Goal: Check status: Check status

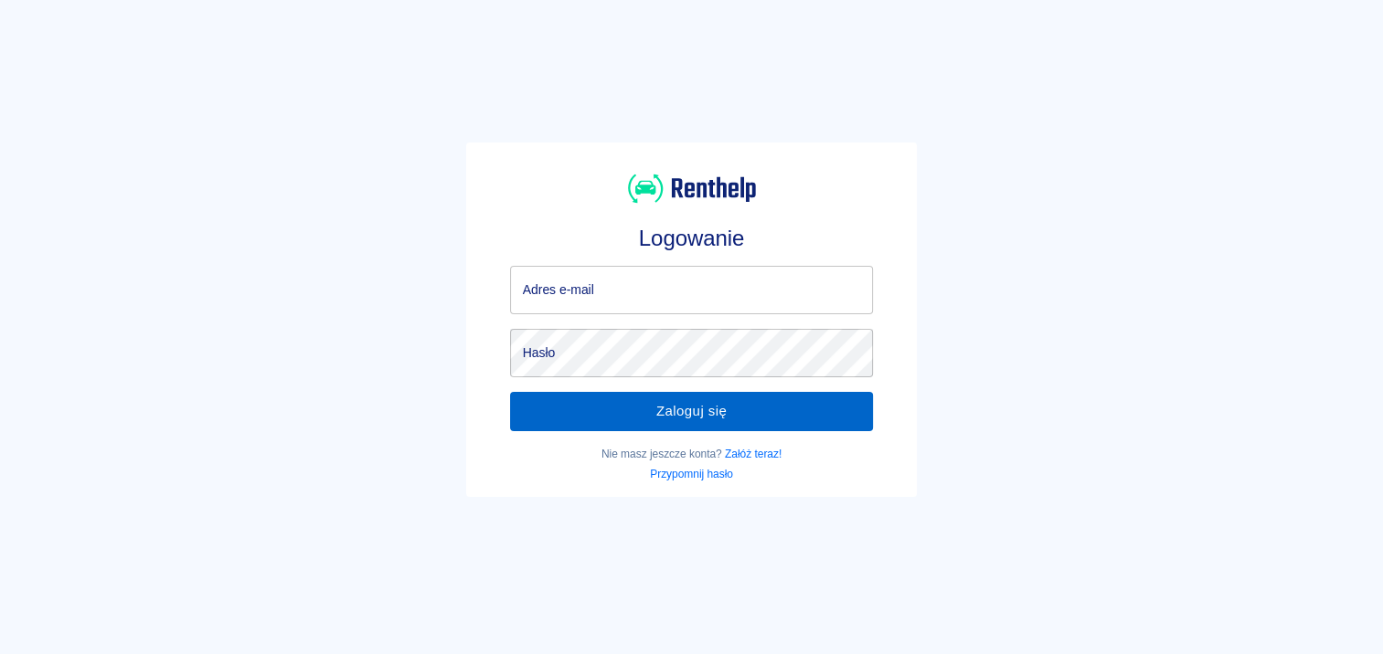
type input "[EMAIL_ADDRESS][DOMAIN_NAME]"
click at [731, 402] on button "Zaloguj się" at bounding box center [692, 411] width 364 height 38
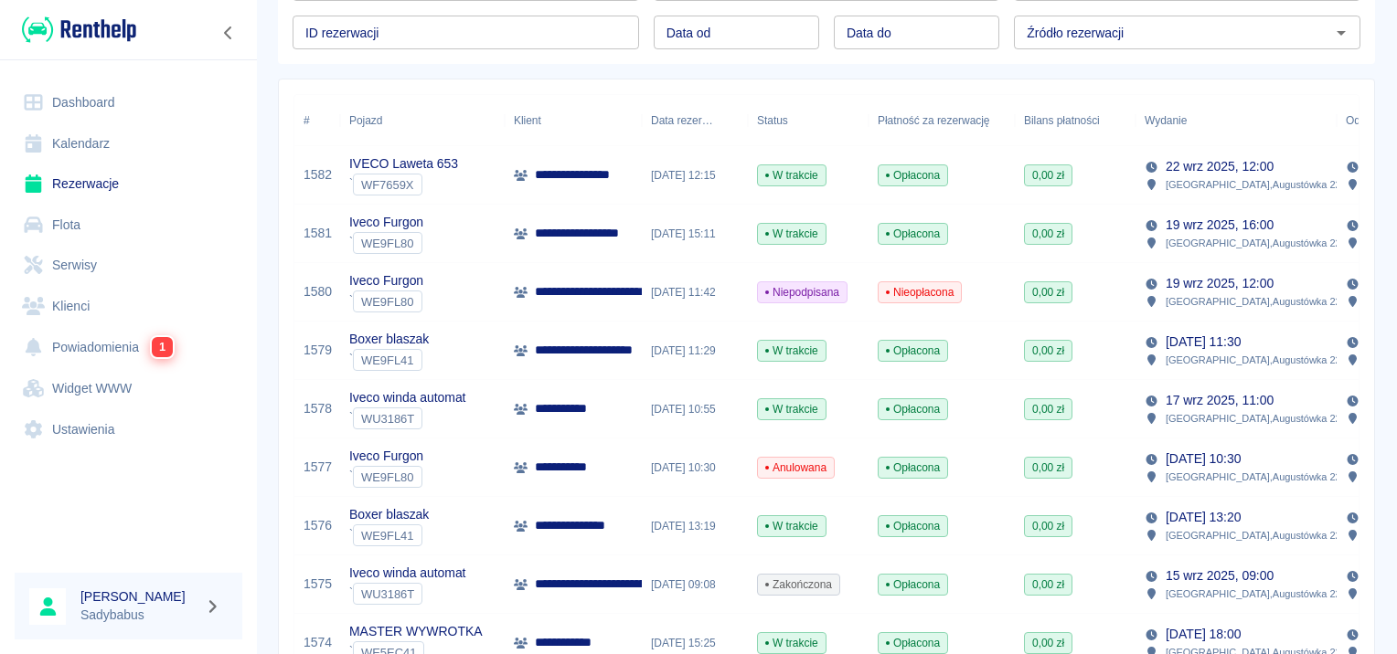
scroll to position [274, 0]
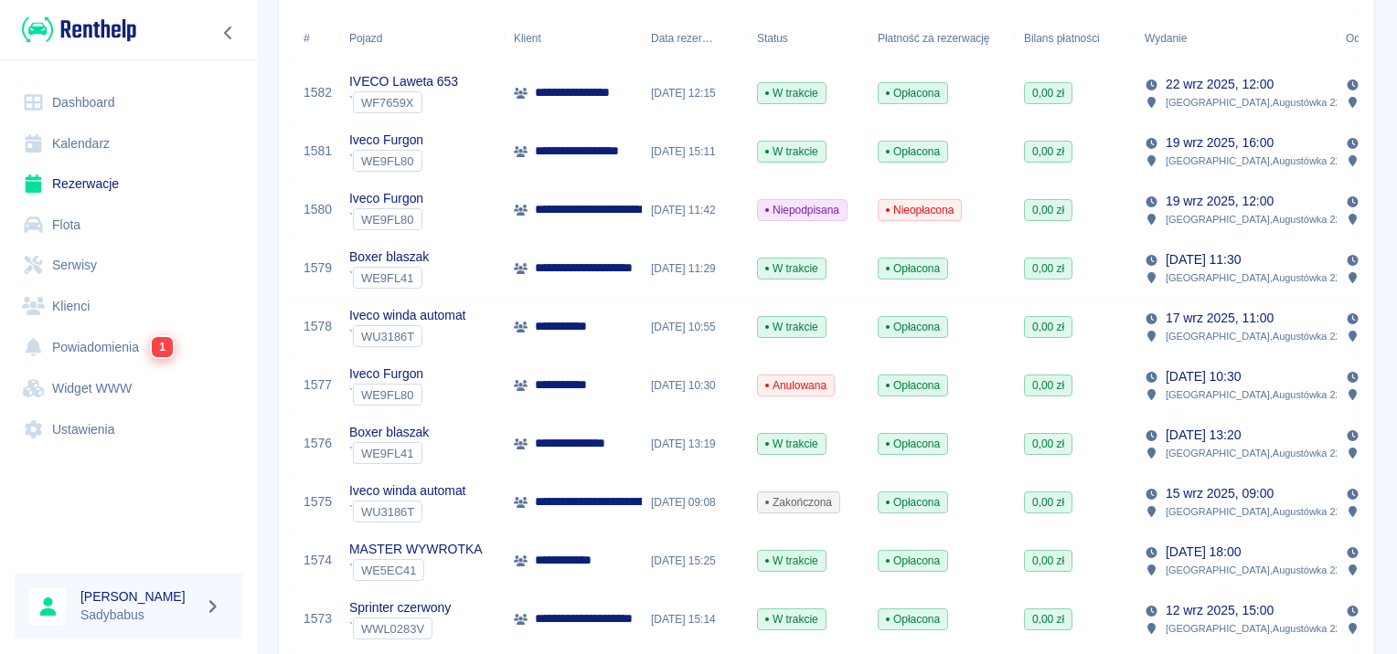
click at [587, 150] on p "**********" at bounding box center [594, 151] width 118 height 19
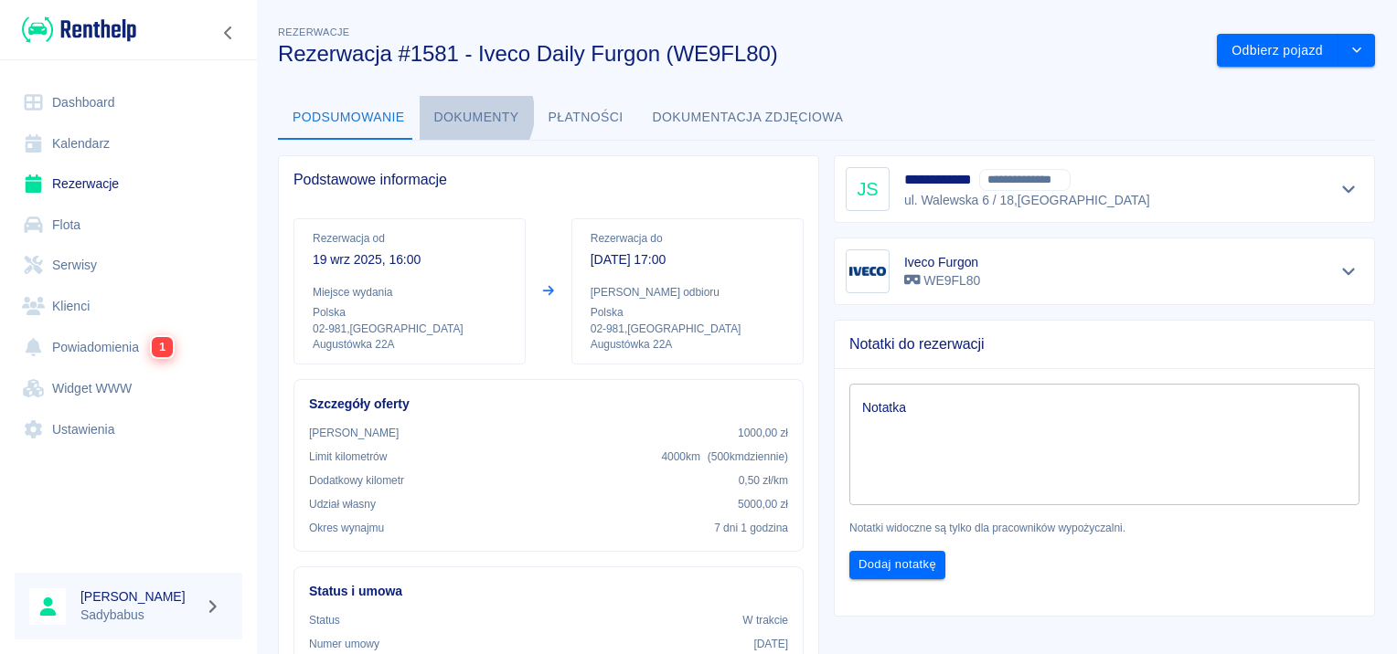
click at [461, 113] on button "Dokumenty" at bounding box center [477, 118] width 114 height 44
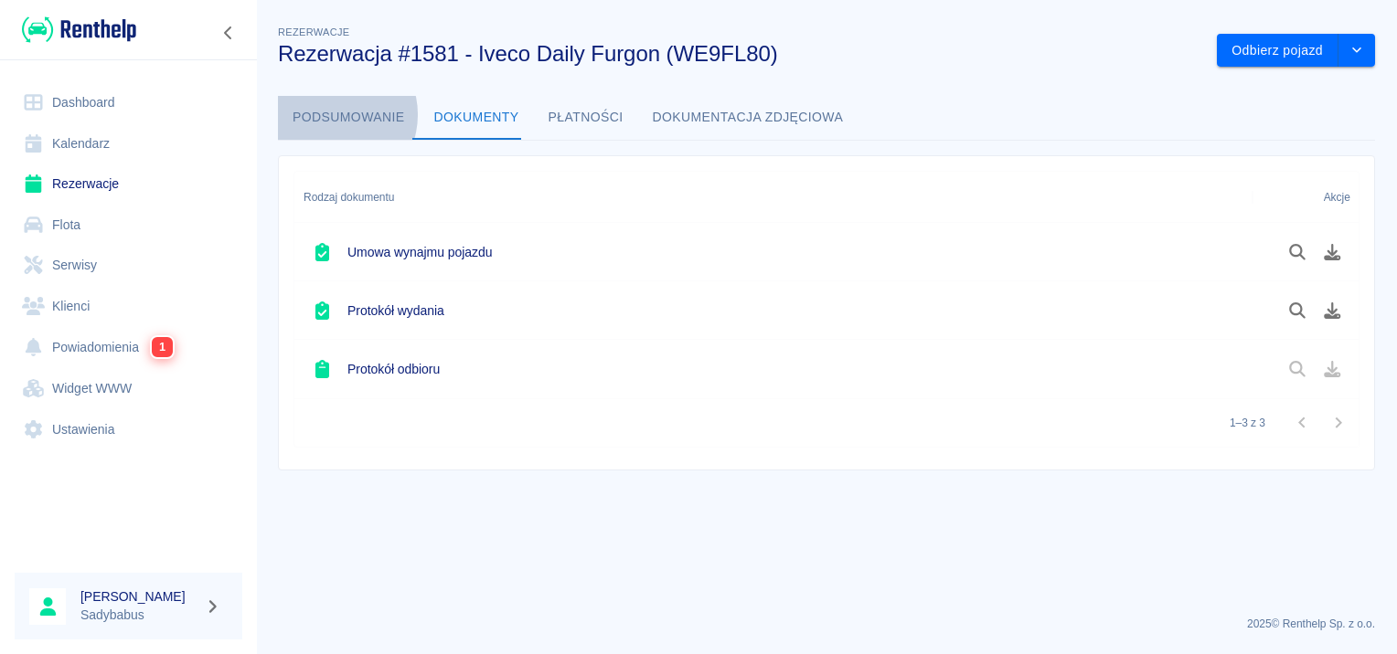
click at [330, 114] on button "Podsumowanie" at bounding box center [349, 118] width 142 height 44
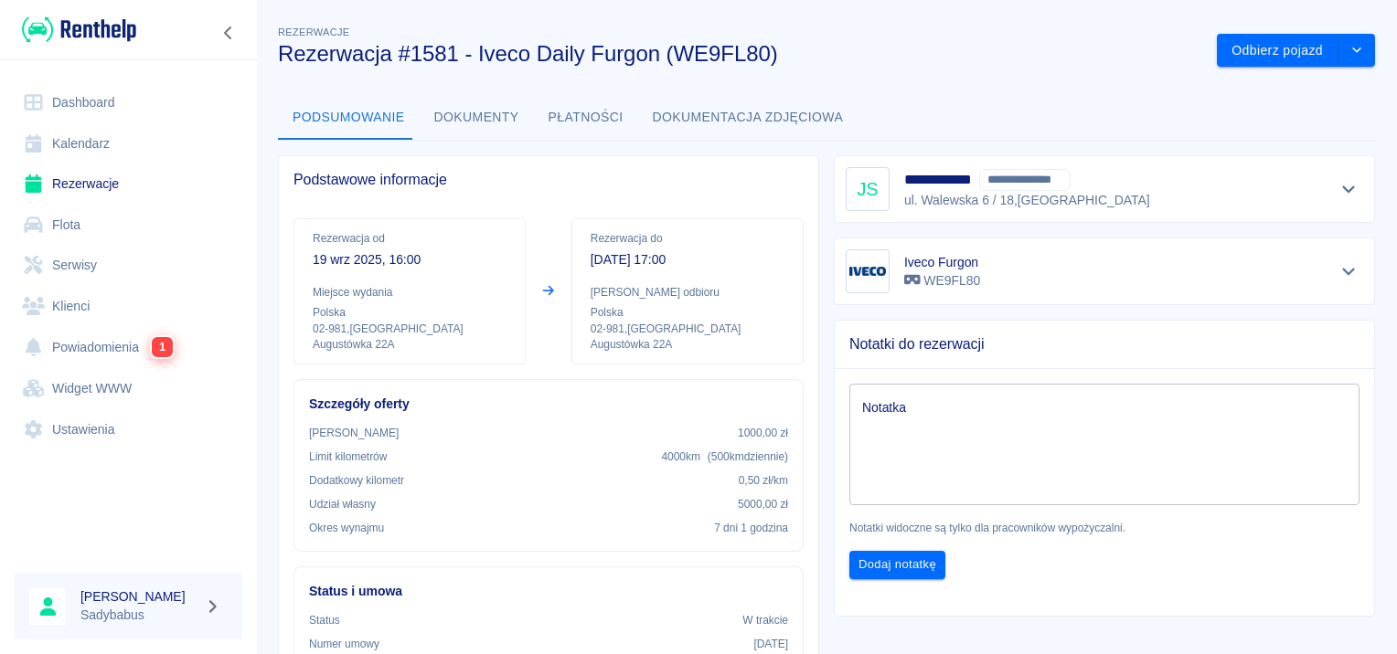
click at [1024, 102] on div "Podsumowanie Dokumenty Płatności Dokumentacja zdjęciowa" at bounding box center [826, 118] width 1097 height 44
